Goal: Download file/media

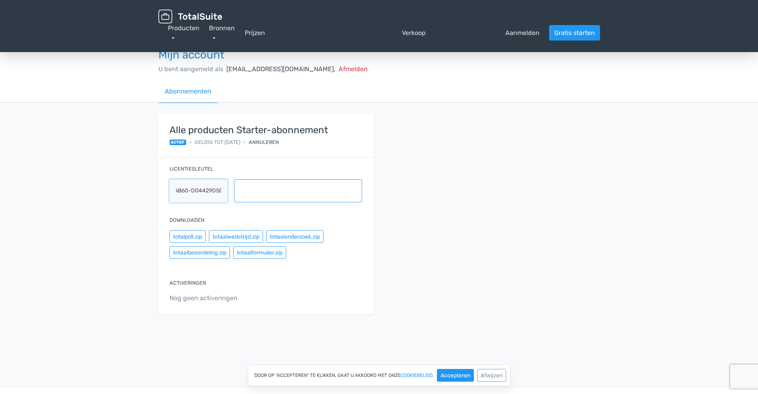
scroll to position [0, 92]
drag, startPoint x: 172, startPoint y: 189, endPoint x: 223, endPoint y: 191, distance: 51.0
click at [223, 191] on input "ts-s-6e569cc6-ef0e-4afe-ab60-d04429d5dc2b" at bounding box center [199, 190] width 58 height 23
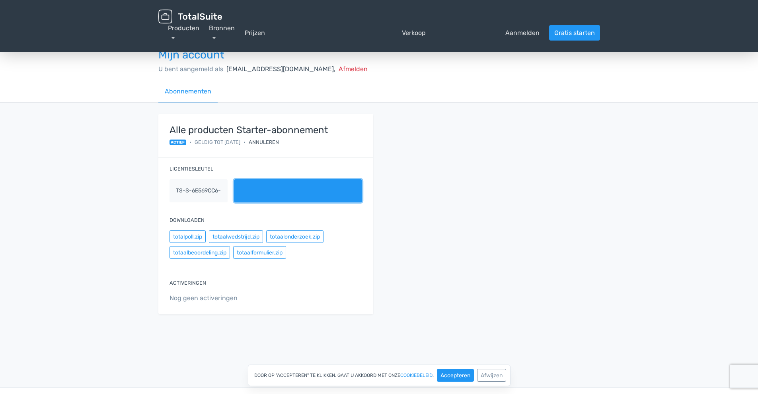
click at [241, 190] on font "inhoud_kopie" at bounding box center [298, 191] width 115 height 10
click at [267, 189] on font "inhoud_kopie" at bounding box center [298, 191] width 115 height 10
click at [269, 192] on font "inhoud_kopie" at bounding box center [298, 191] width 115 height 10
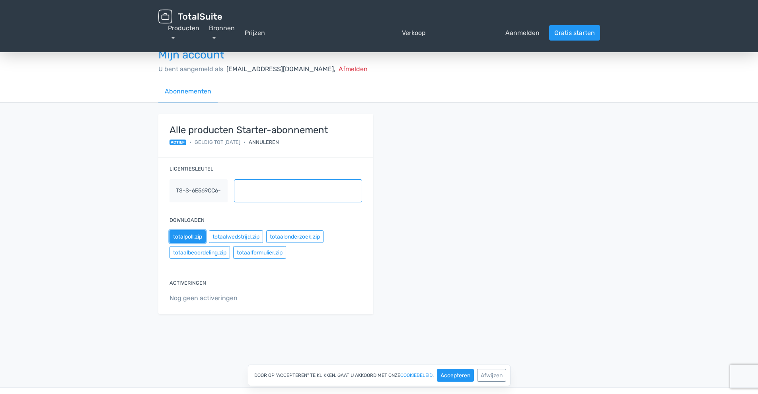
click at [195, 234] on font "totalpoll.zip" at bounding box center [187, 237] width 29 height 7
click at [173, 36] on link "Producten" at bounding box center [183, 32] width 31 height 17
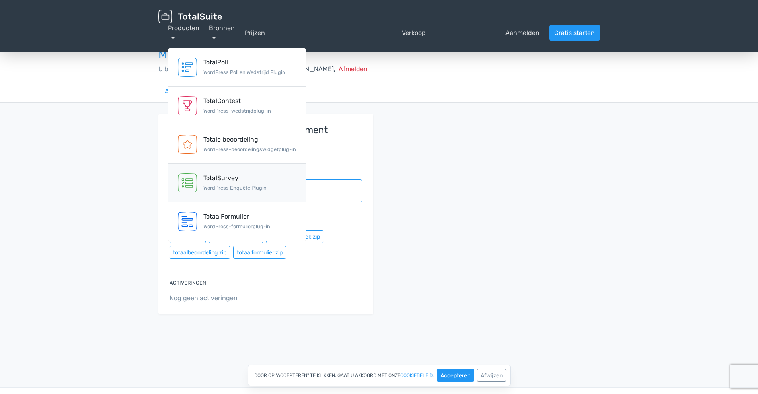
click at [237, 180] on font "TotalSurvey" at bounding box center [220, 178] width 35 height 8
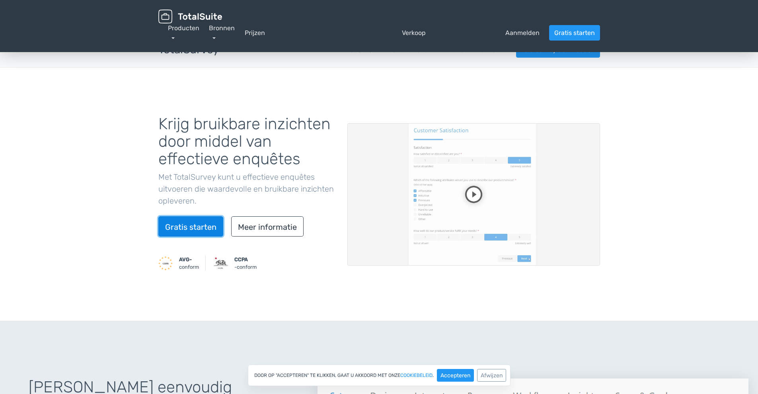
click at [199, 225] on font "Gratis starten" at bounding box center [190, 227] width 51 height 10
